Goal: Information Seeking & Learning: Learn about a topic

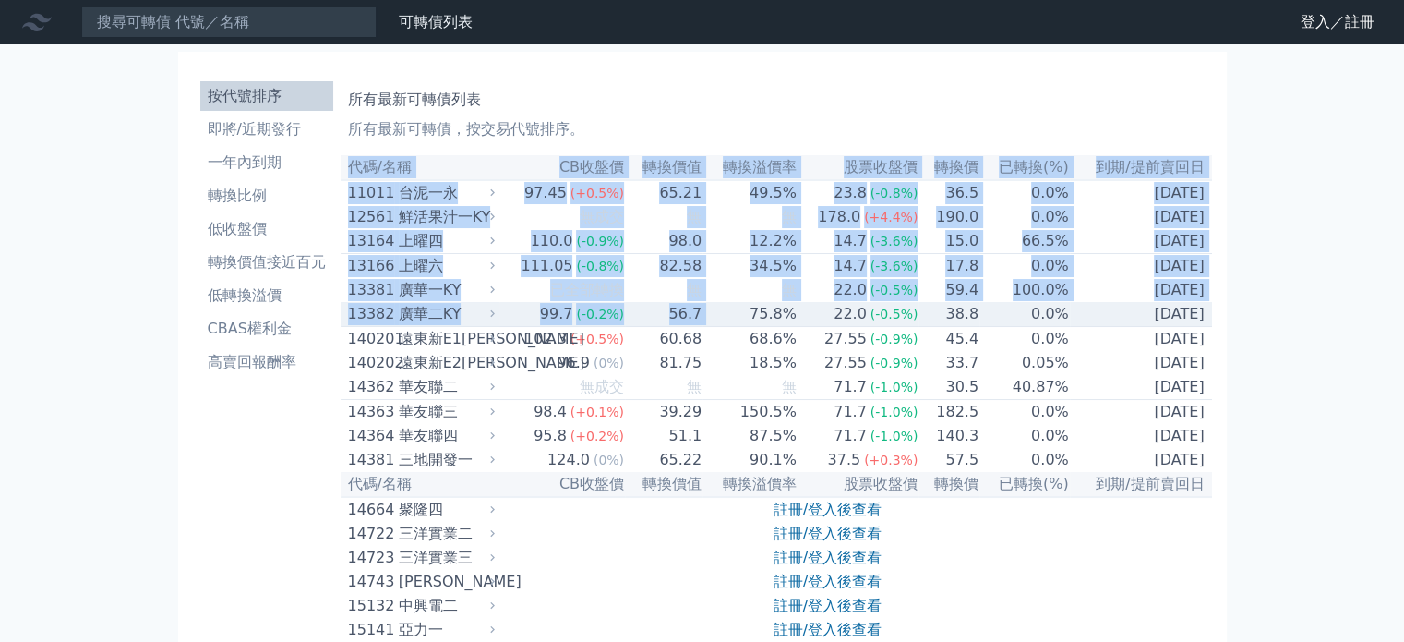
drag, startPoint x: 350, startPoint y: 165, endPoint x: 725, endPoint y: 337, distance: 412.3
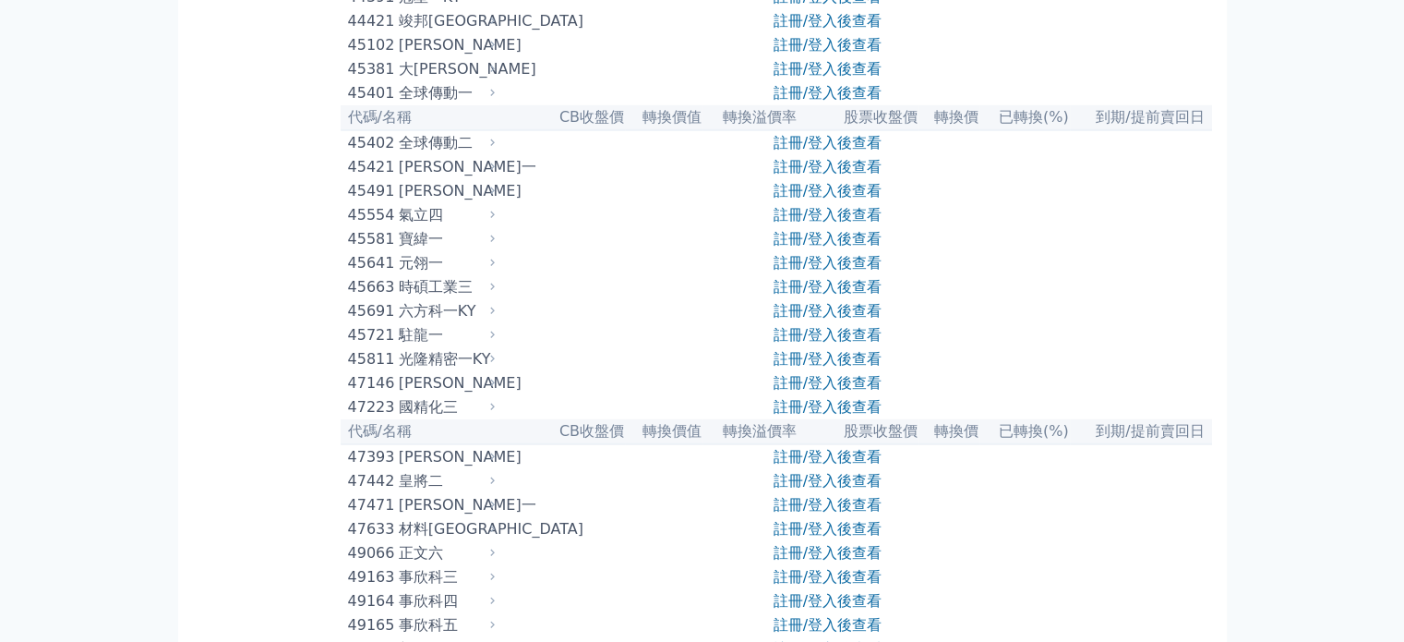
scroll to position [5078, 0]
click at [228, 229] on div "按代號排序 即將/近期發行 一年內到期 轉換比例 低收盤價 轉換價值接近百元 低轉換溢價 CBAS權利金 高賣回報酬率" at bounding box center [267, 314] width 148 height 10636
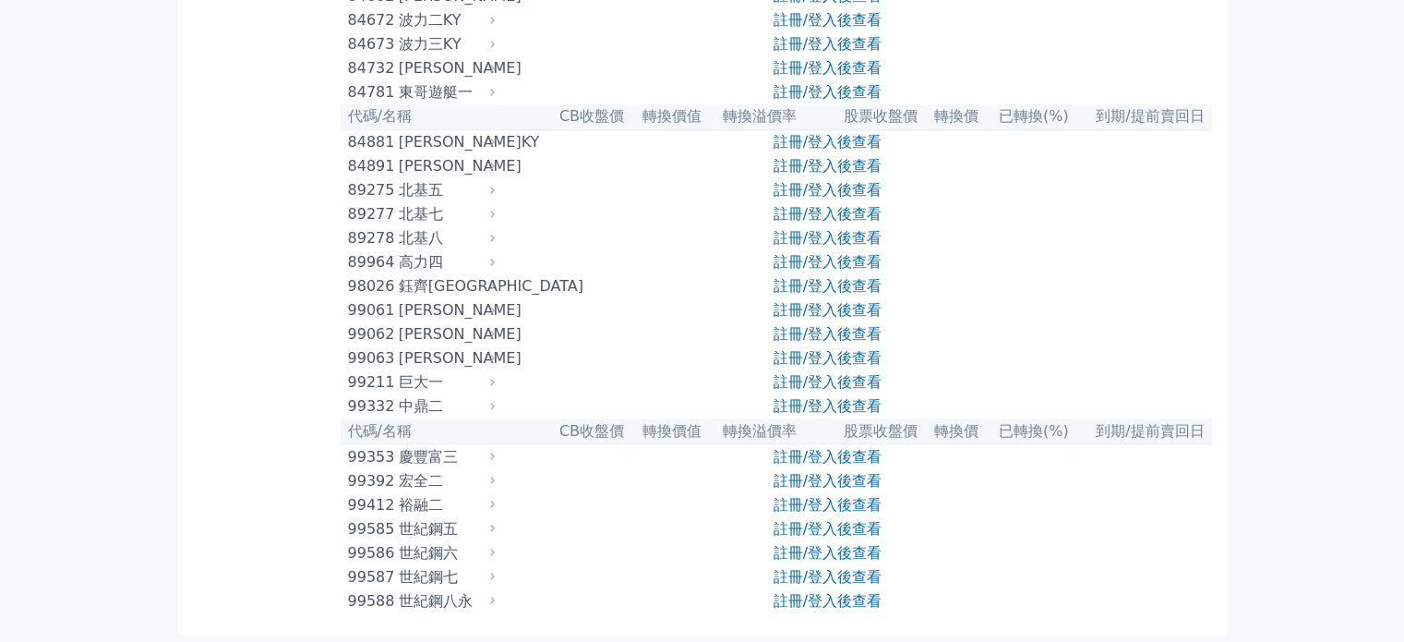
scroll to position [10891, 0]
